Goal: Information Seeking & Learning: Check status

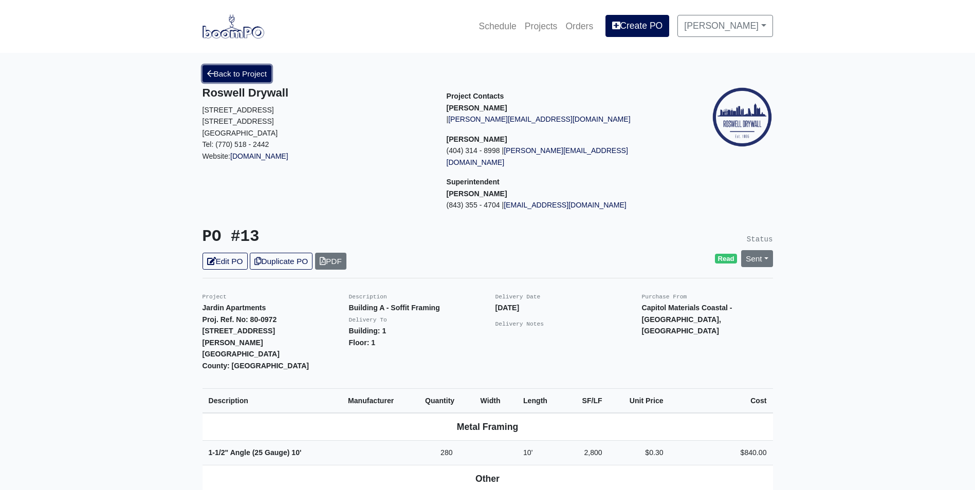
click at [238, 67] on link "Back to Project" at bounding box center [236, 73] width 69 height 17
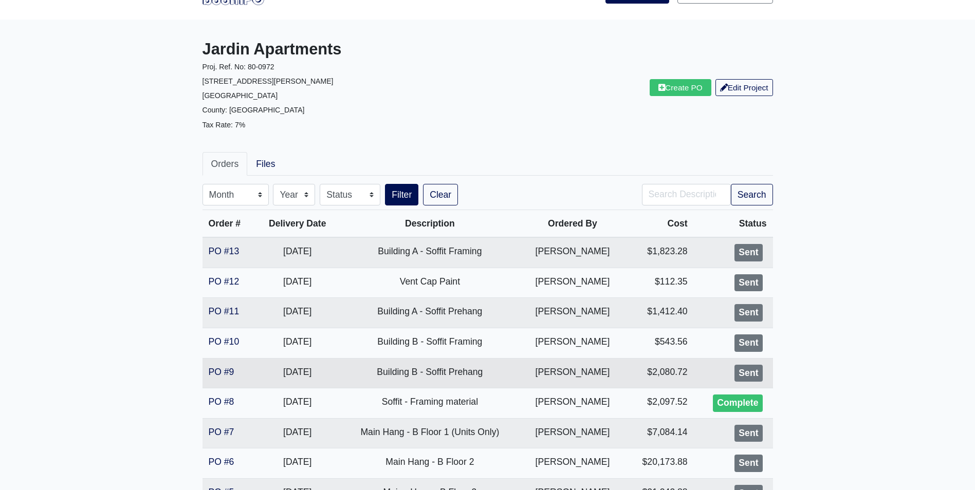
scroll to position [51, 0]
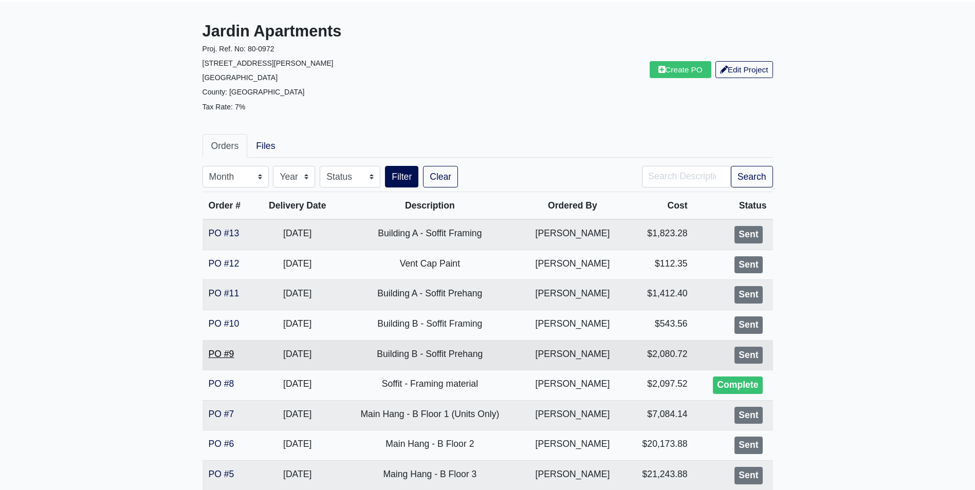
click at [224, 355] on link "PO #9" at bounding box center [222, 354] width 26 height 10
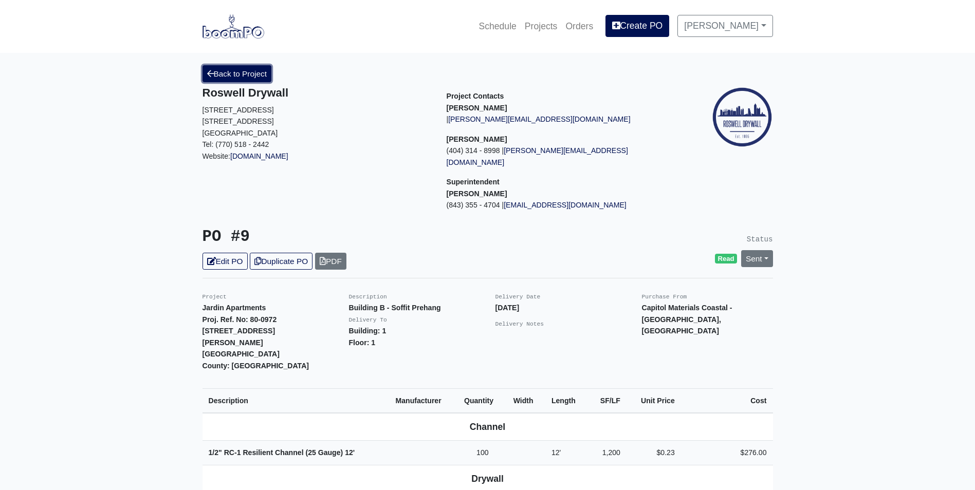
click at [235, 71] on link "Back to Project" at bounding box center [236, 73] width 69 height 17
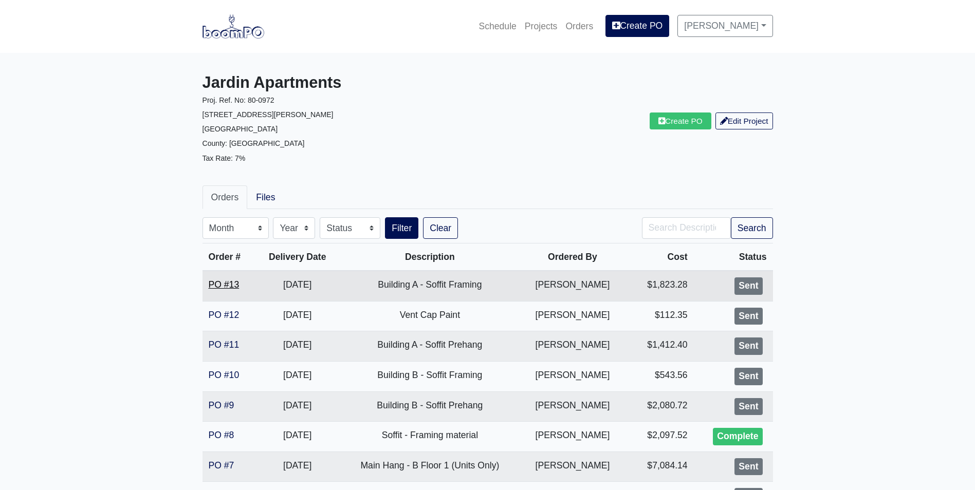
click at [211, 282] on link "PO #13" at bounding box center [224, 285] width 31 height 10
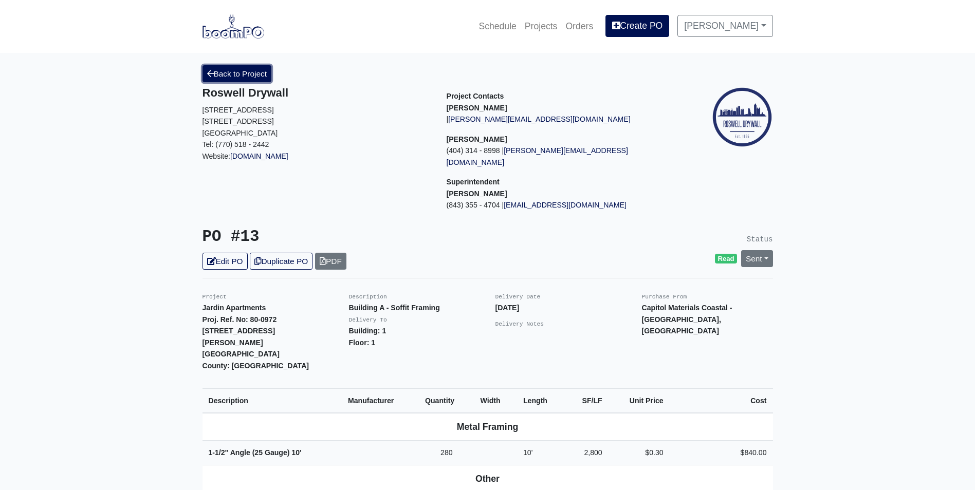
click at [234, 80] on link "Back to Project" at bounding box center [236, 73] width 69 height 17
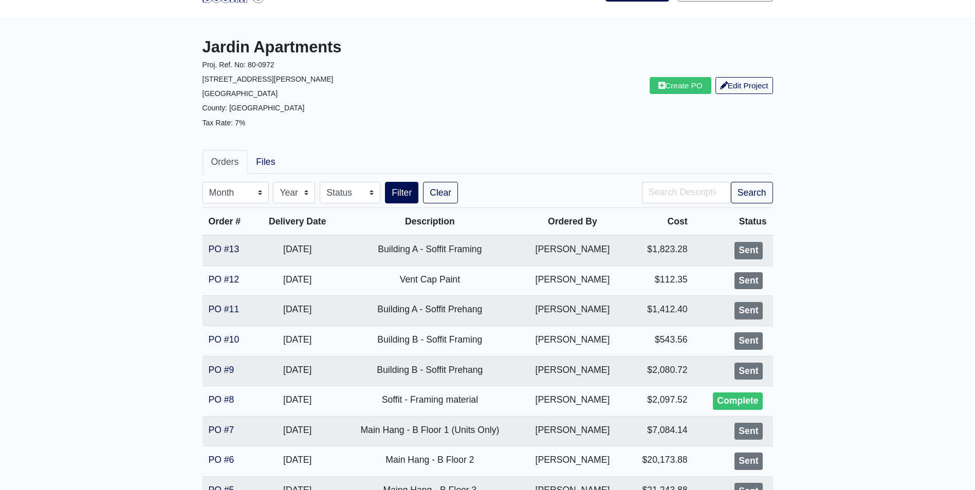
scroll to position [51, 0]
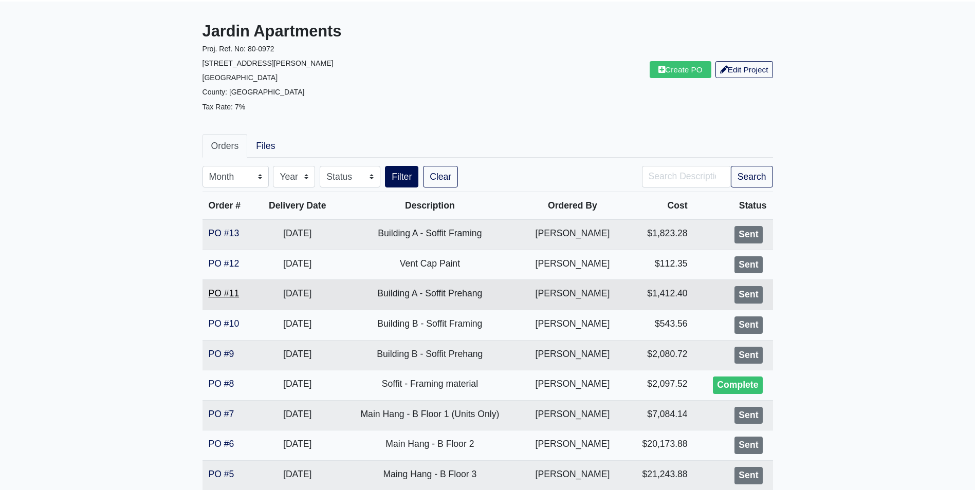
click at [223, 295] on link "PO #11" at bounding box center [224, 293] width 31 height 10
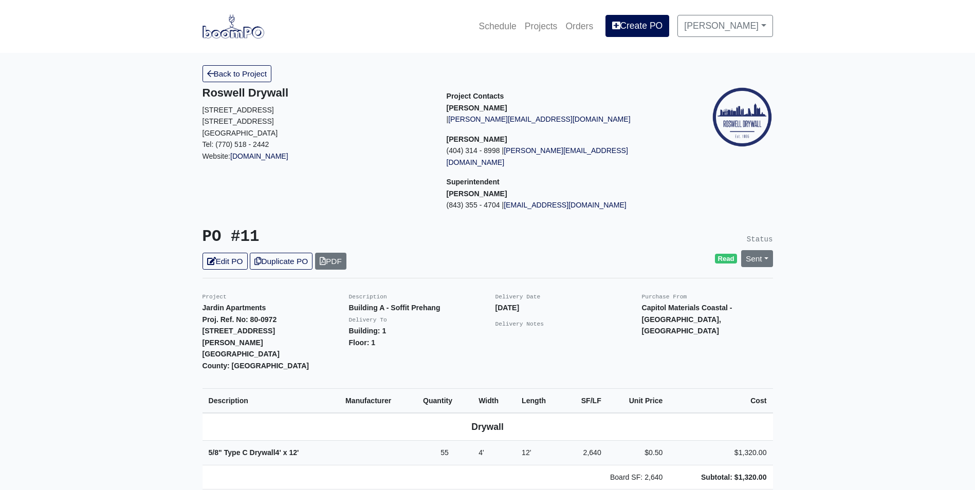
click at [230, 77] on link "Back to Project" at bounding box center [236, 73] width 69 height 17
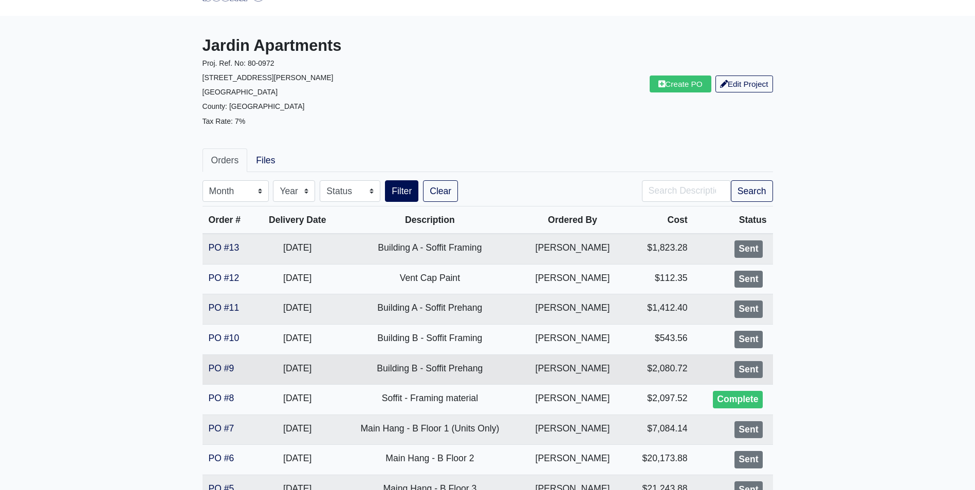
scroll to position [51, 0]
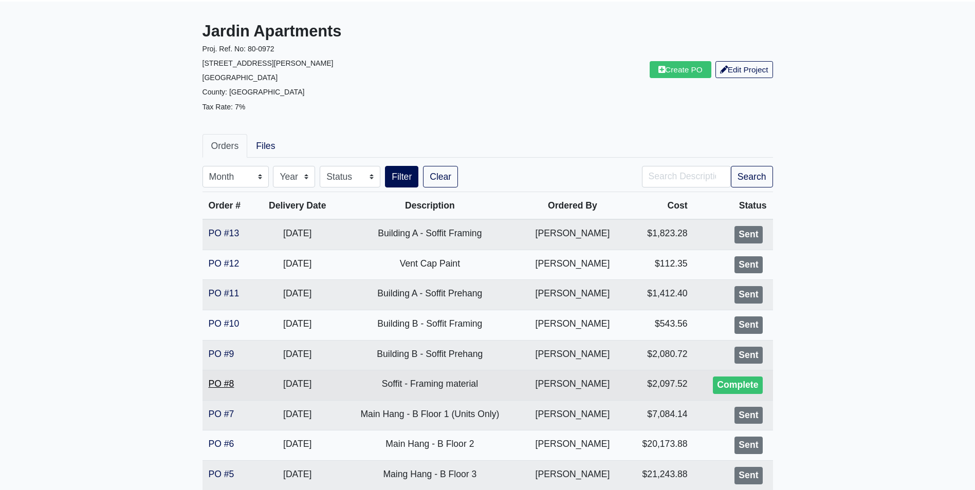
click at [220, 384] on link "PO #8" at bounding box center [222, 384] width 26 height 10
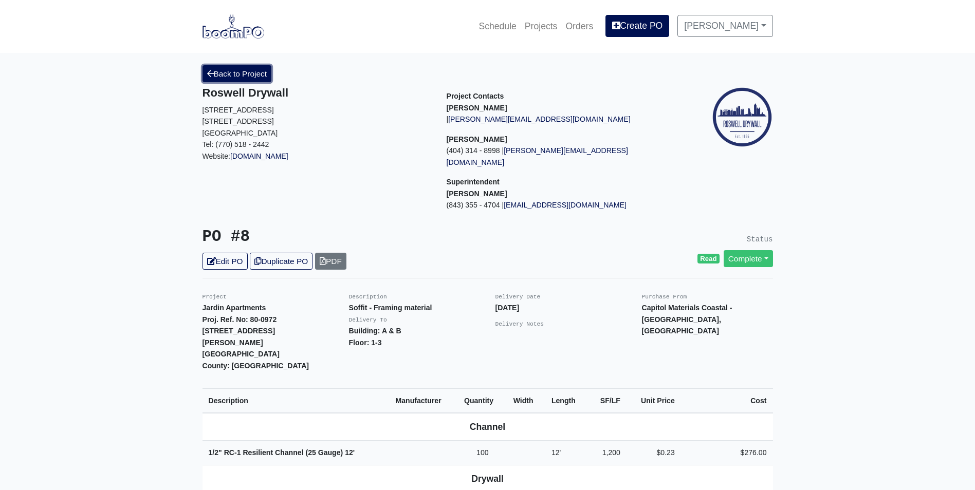
click at [243, 72] on link "Back to Project" at bounding box center [236, 73] width 69 height 17
